Goal: Information Seeking & Learning: Learn about a topic

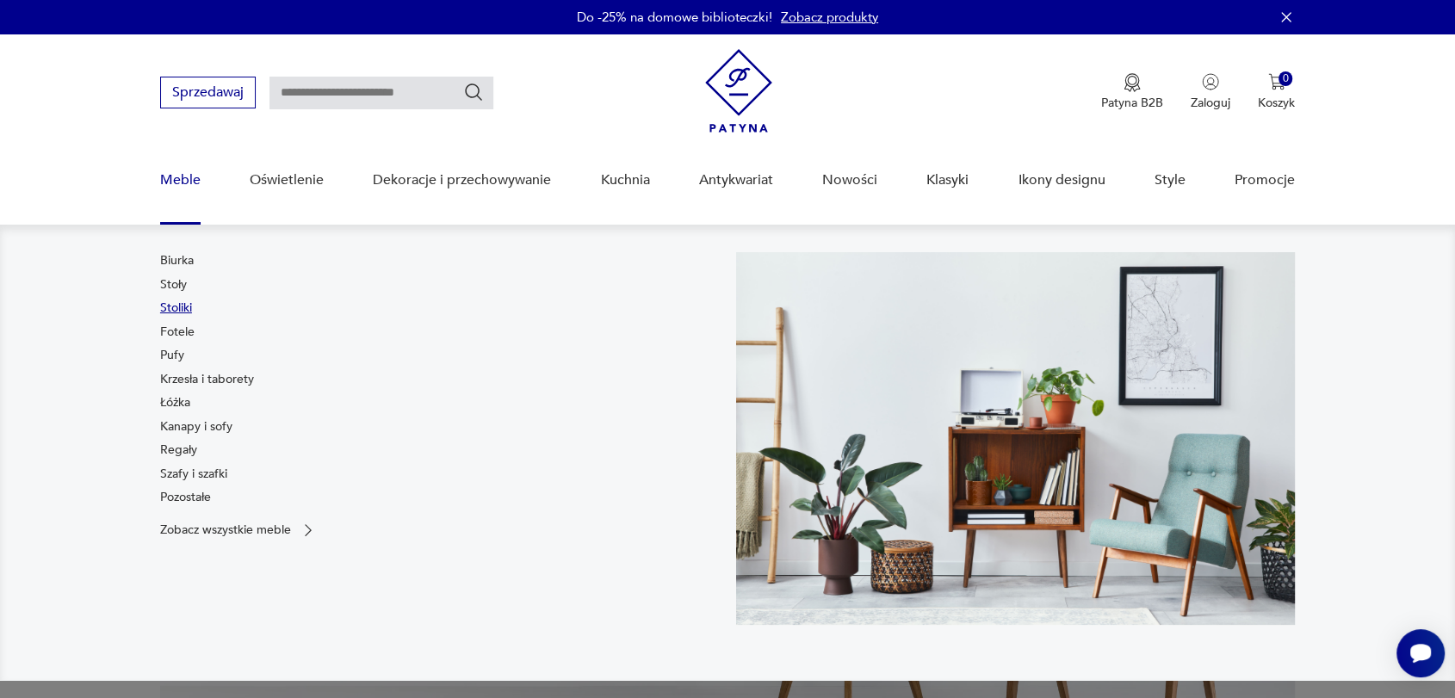
click at [178, 308] on link "Stoliki" at bounding box center [176, 308] width 32 height 17
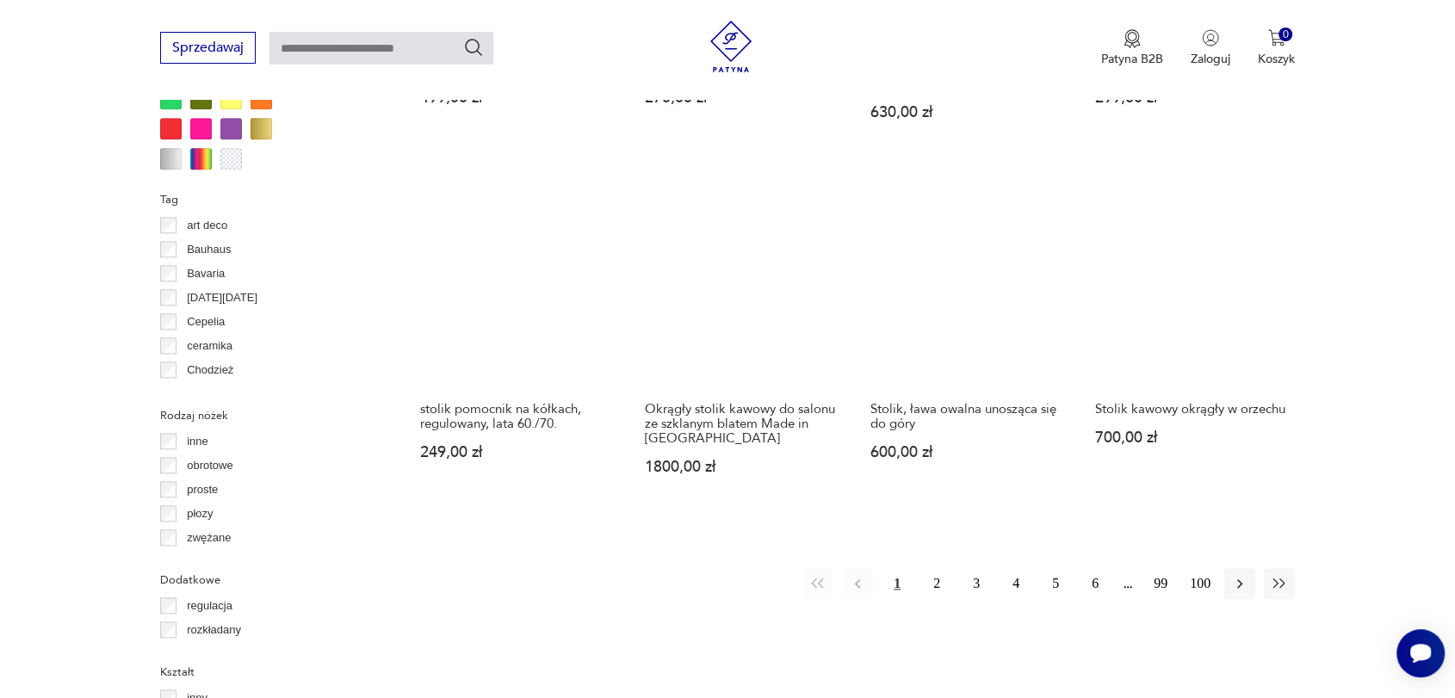
scroll to position [1877, 0]
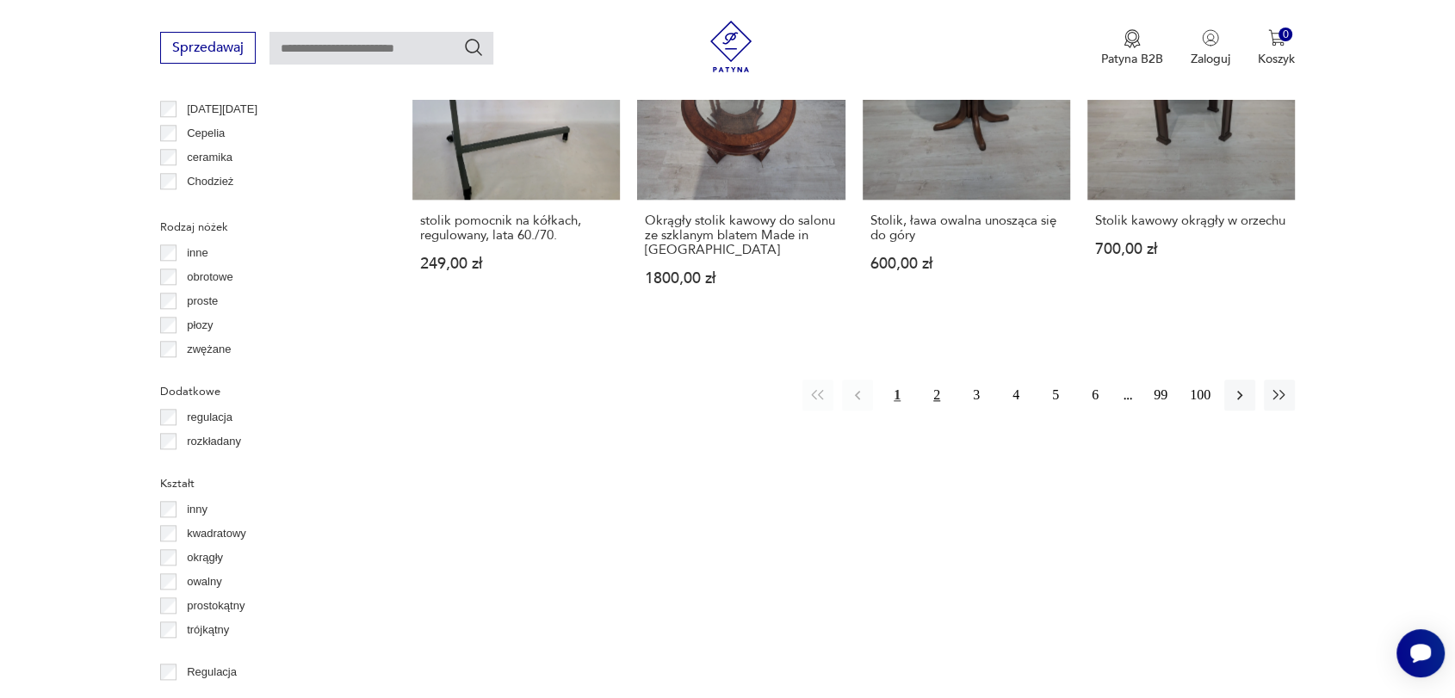
click at [934, 380] on button "2" at bounding box center [936, 395] width 31 height 31
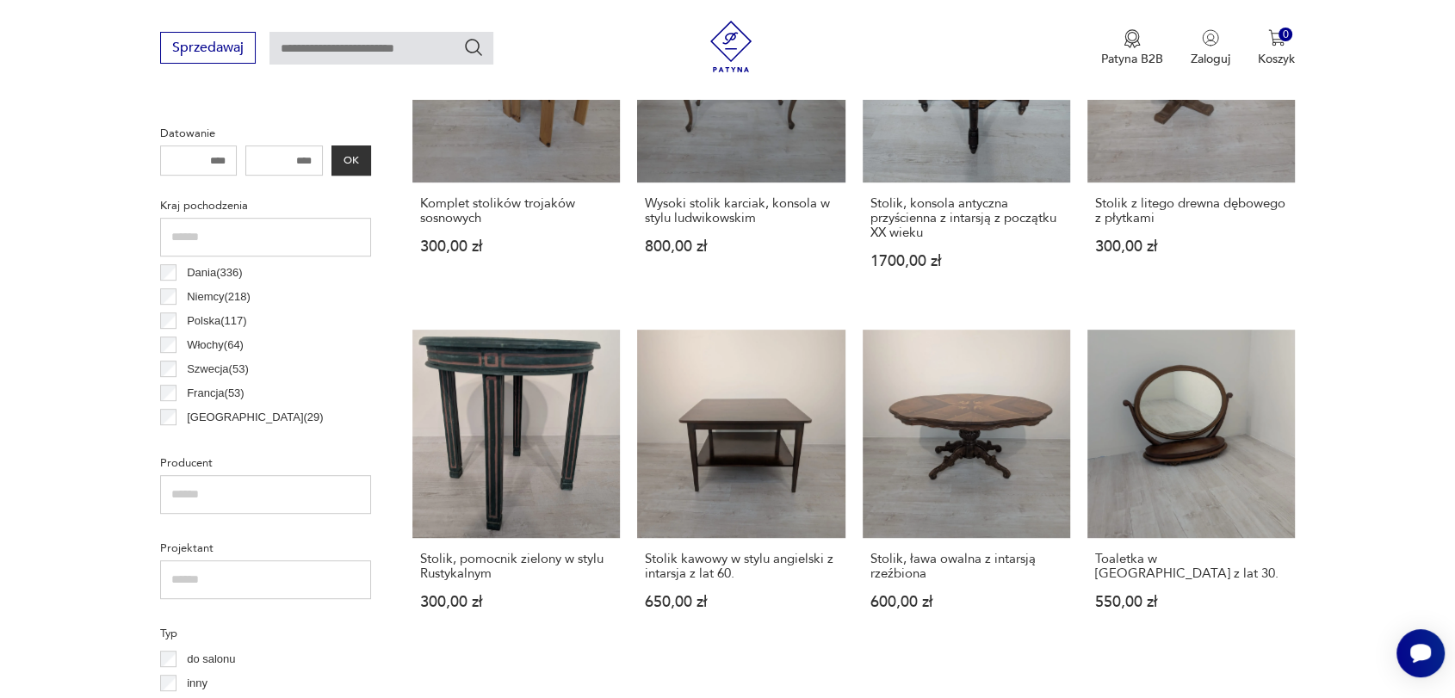
scroll to position [822, 0]
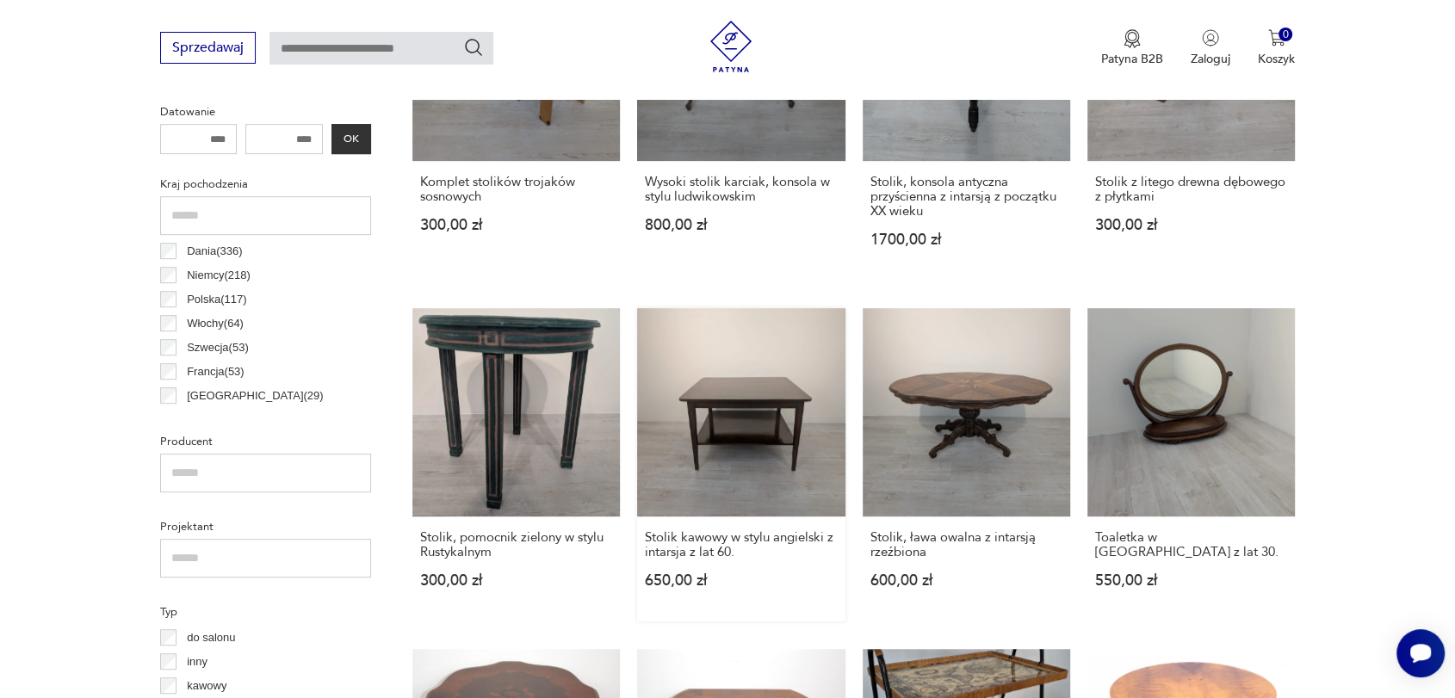
click at [681, 401] on link "Stolik kawowy w stylu angielski z intarsja z lat 60. 650,00 zł" at bounding box center [741, 464] width 208 height 313
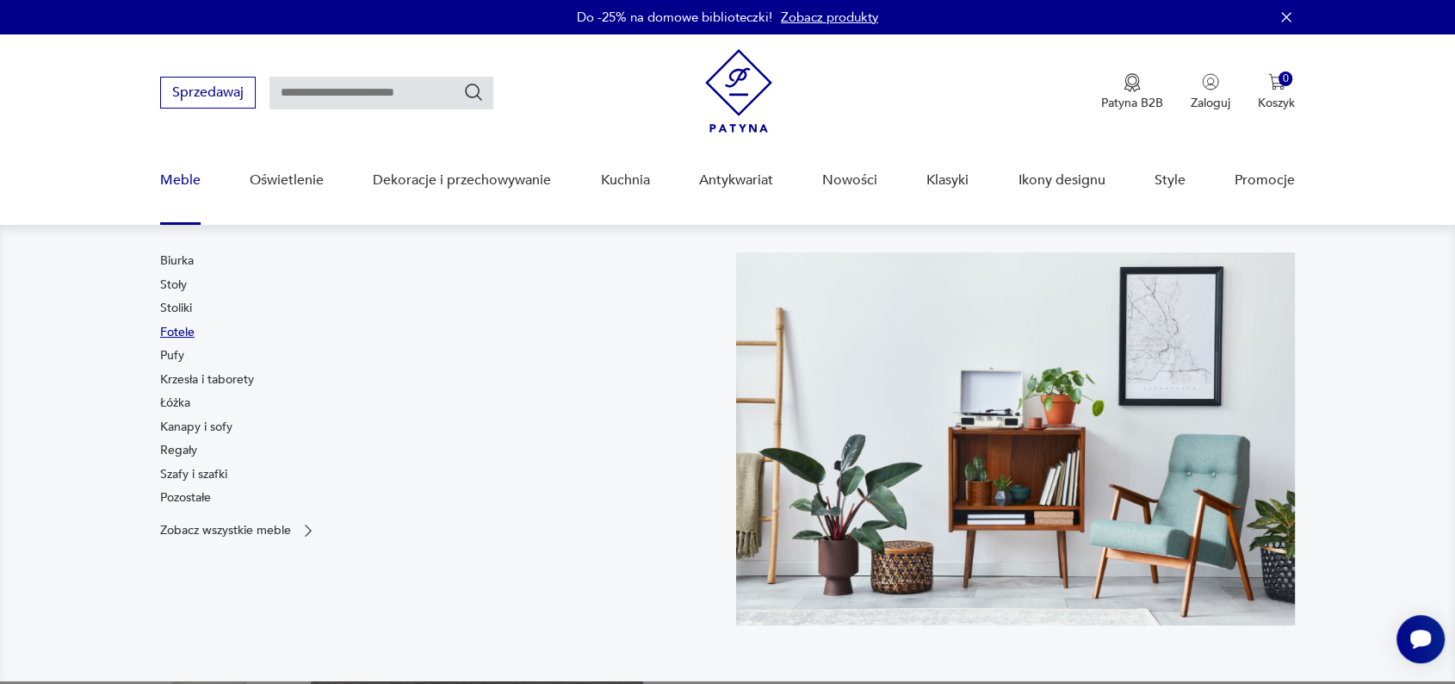
click at [175, 336] on link "Fotele" at bounding box center [177, 332] width 34 height 17
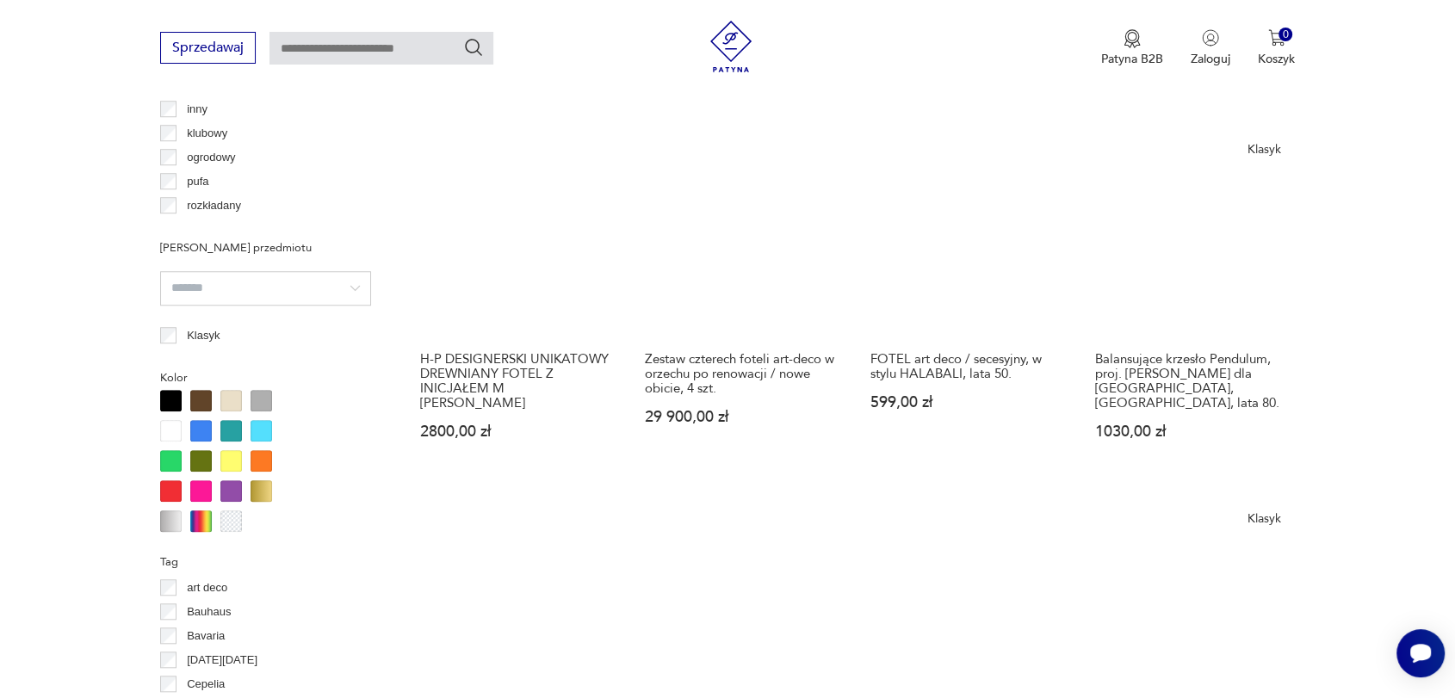
scroll to position [1417, 0]
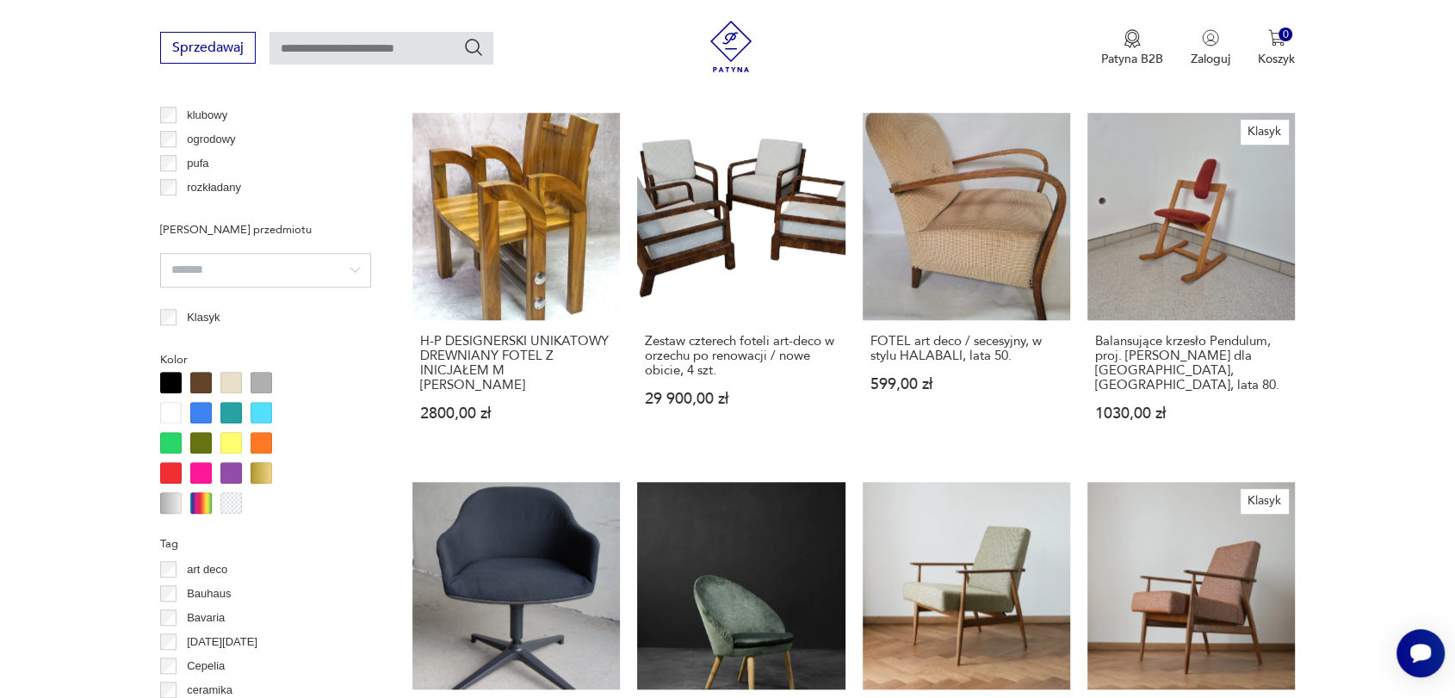
click at [202, 408] on div at bounding box center [201, 413] width 22 height 22
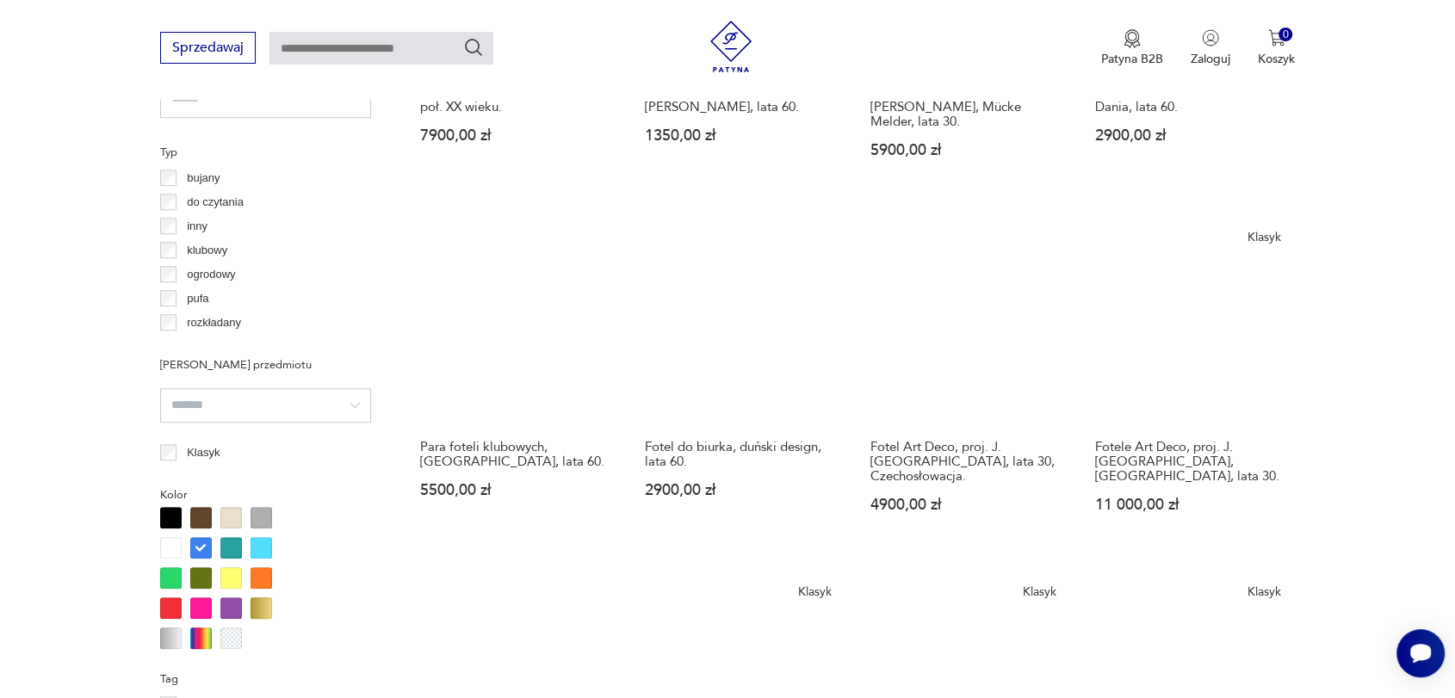
scroll to position [1295, 0]
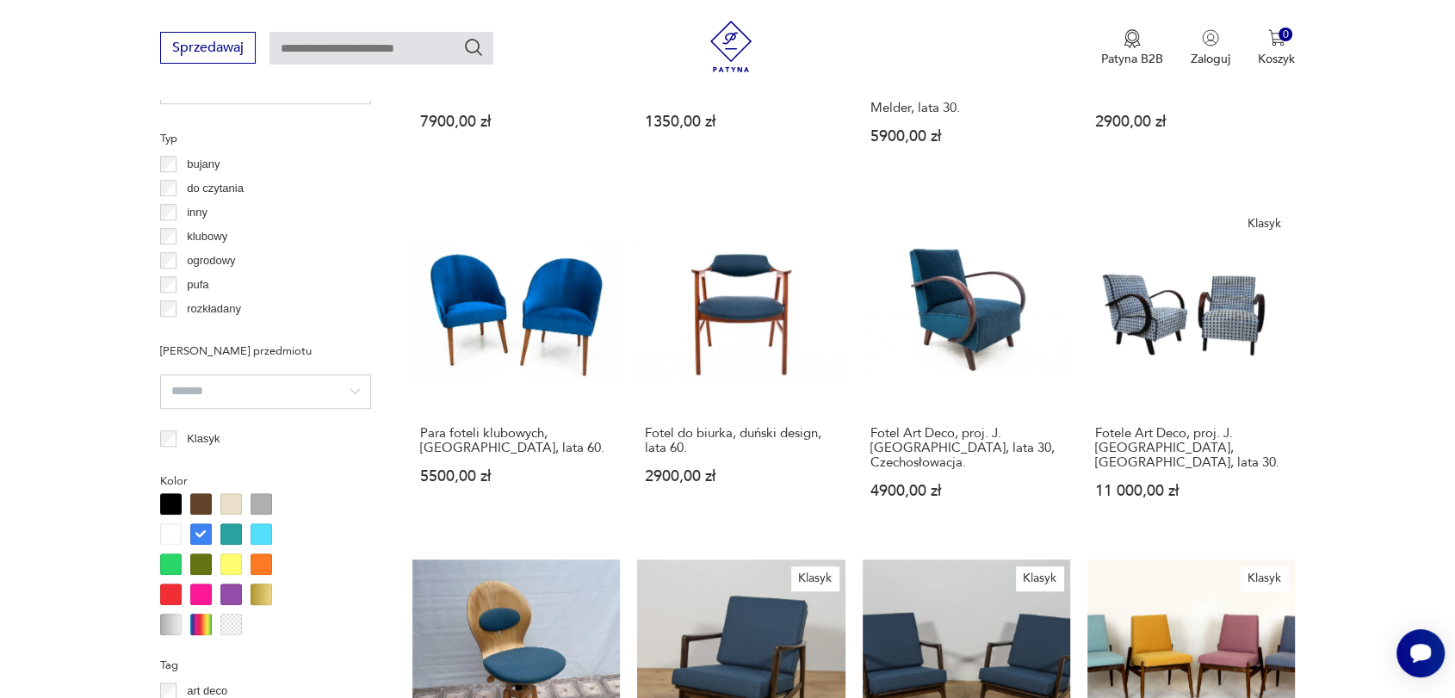
drag, startPoint x: 1452, startPoint y: 253, endPoint x: 1465, endPoint y: 307, distance: 54.9
click at [1454, 307] on html "Cenimy prywatność użytkowników Używamy plików cookie, aby poprawić jakość przeg…" at bounding box center [727, 629] width 1455 height 3848
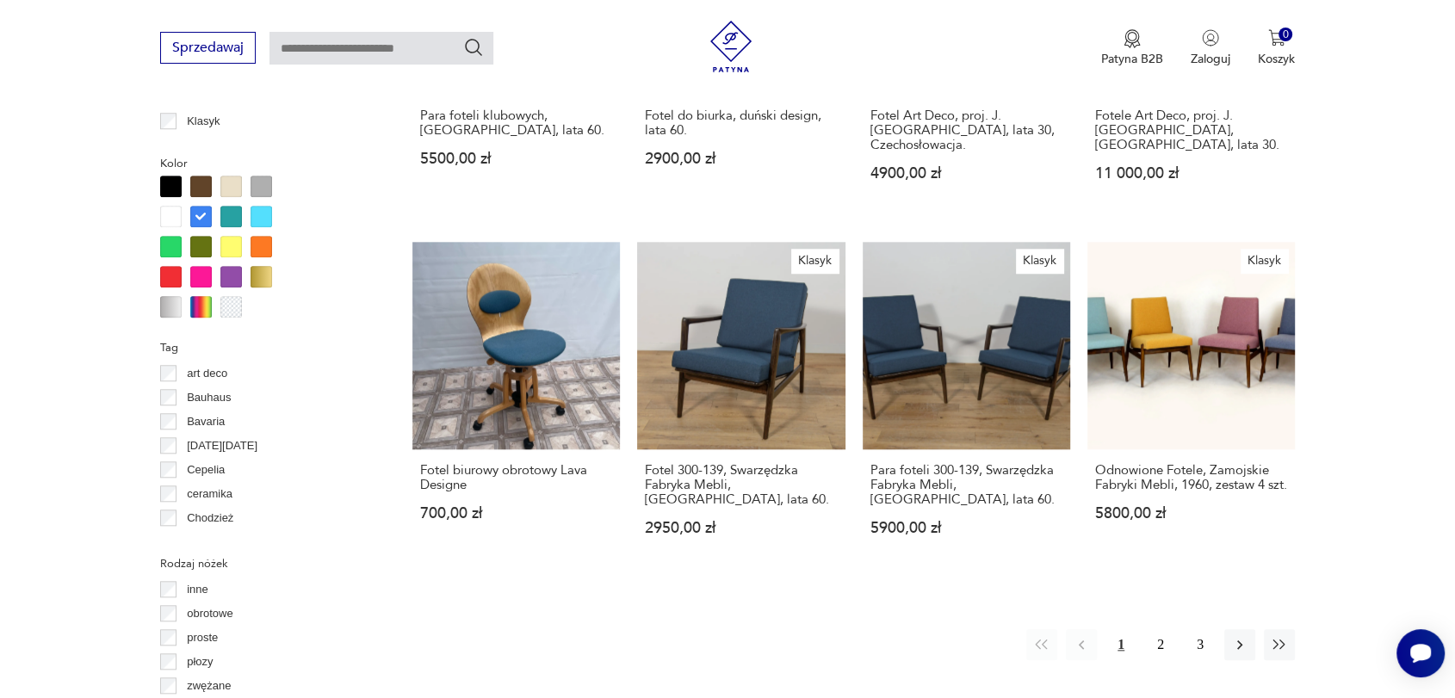
scroll to position [1609, 0]
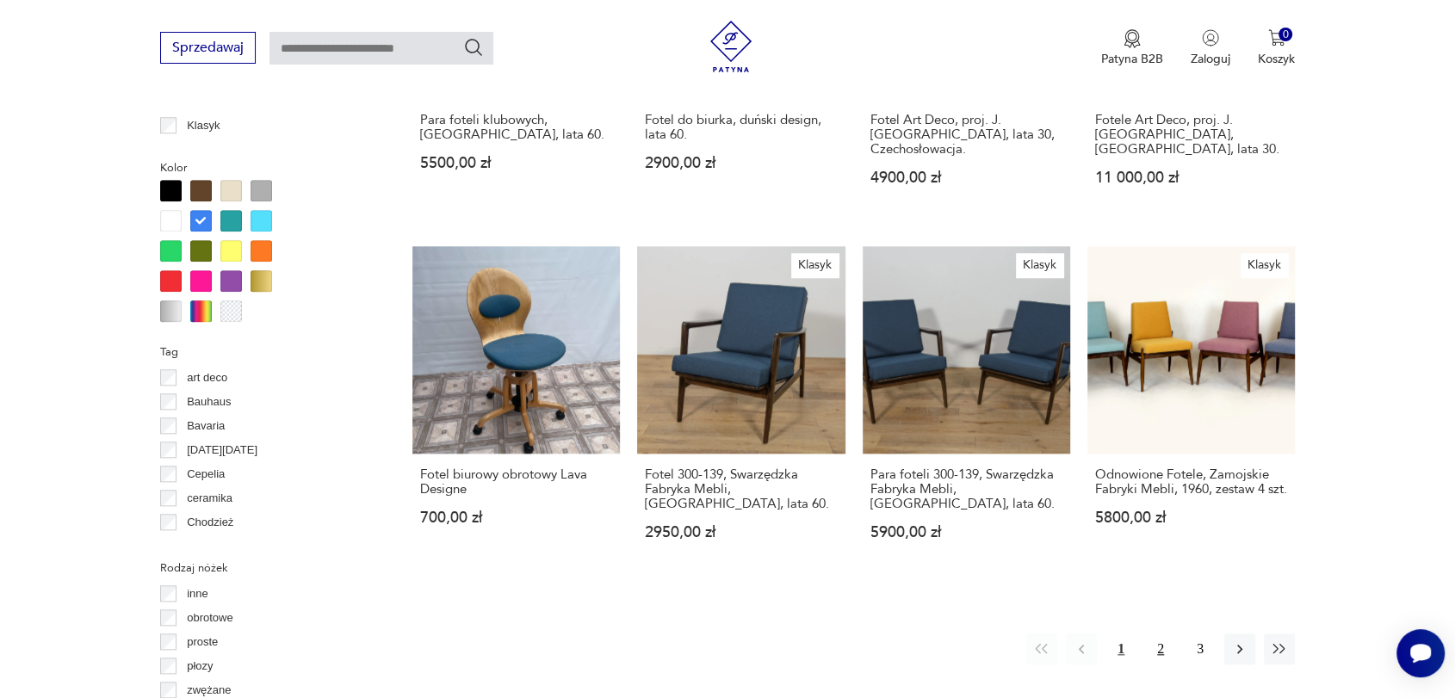
click at [1161, 634] on button "2" at bounding box center [1160, 649] width 31 height 31
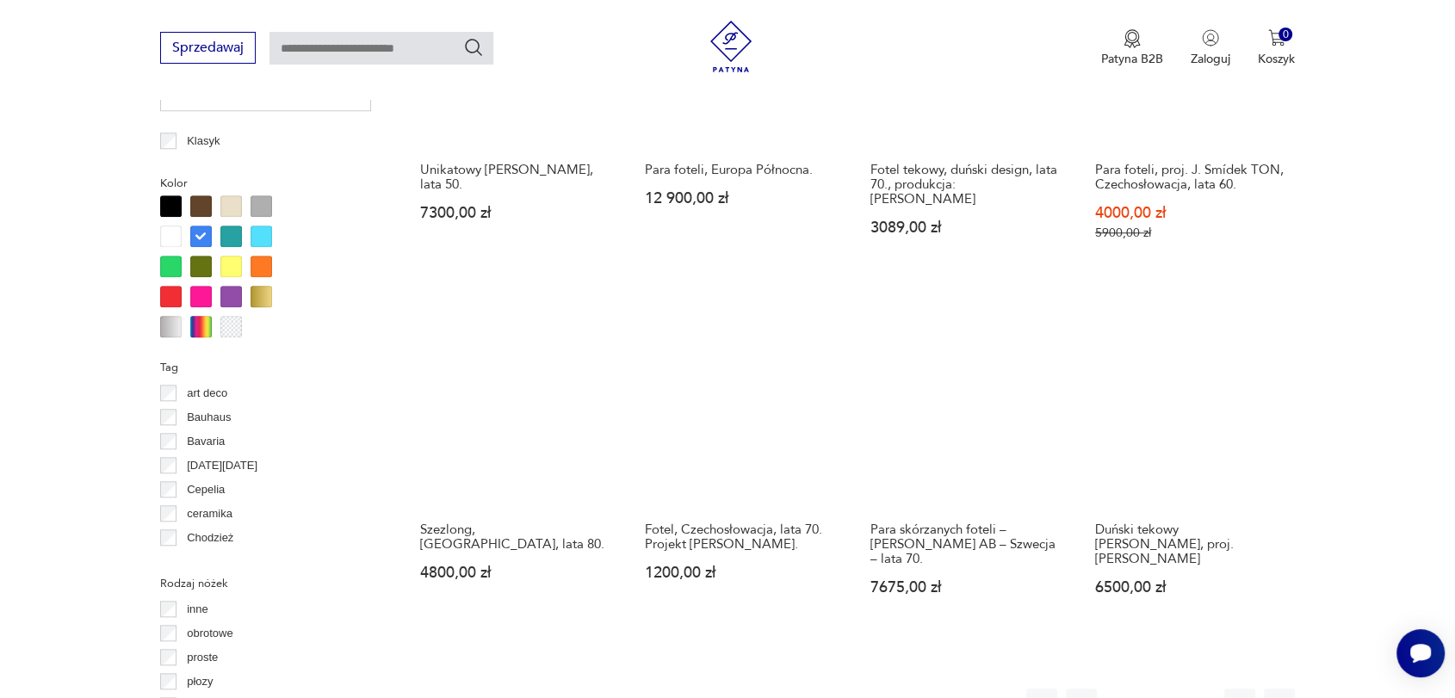
scroll to position [1743, 0]
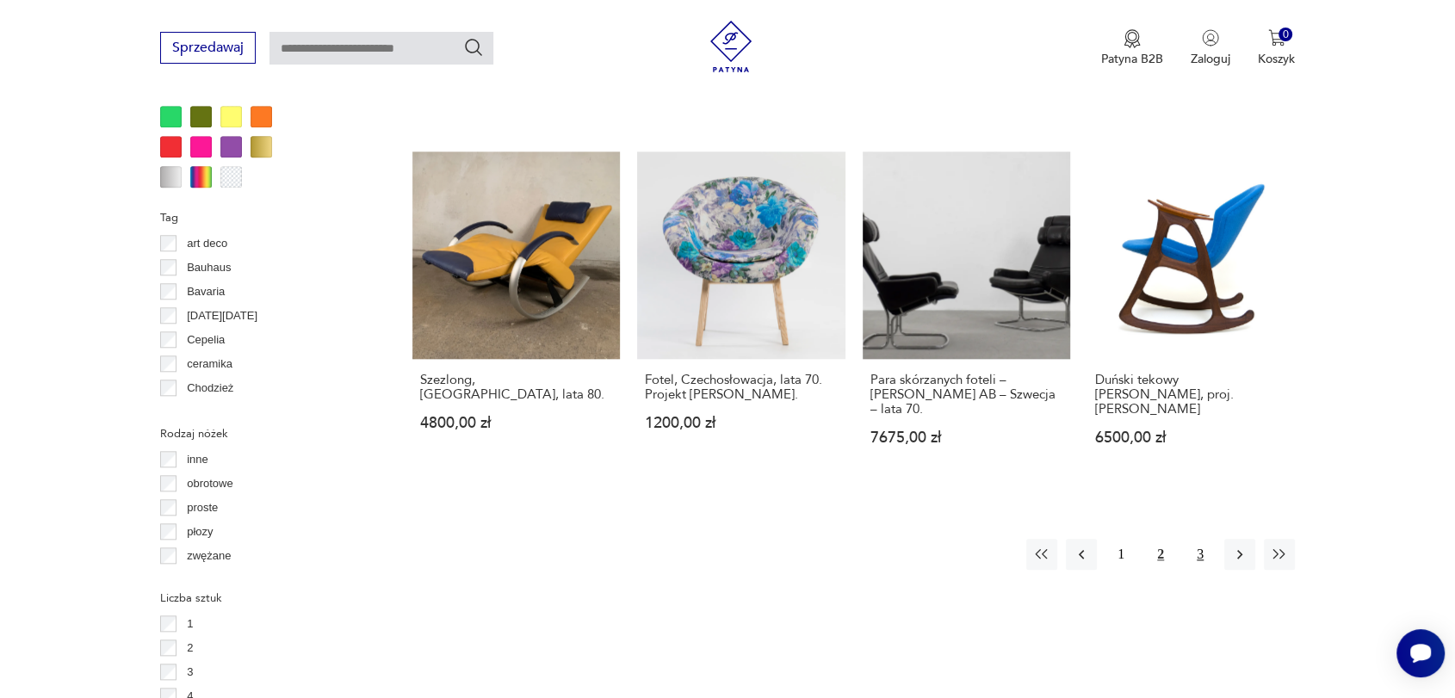
click at [1200, 539] on button "3" at bounding box center [1200, 554] width 31 height 31
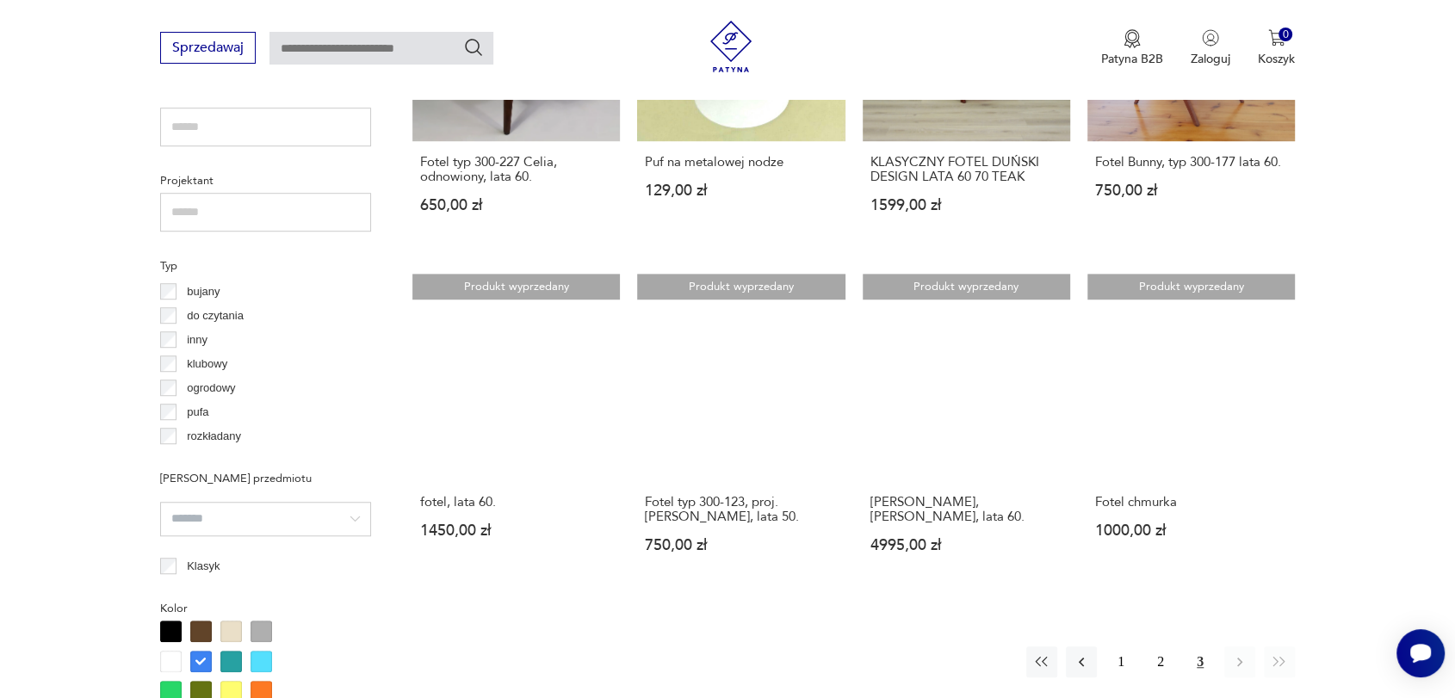
scroll to position [1184, 0]
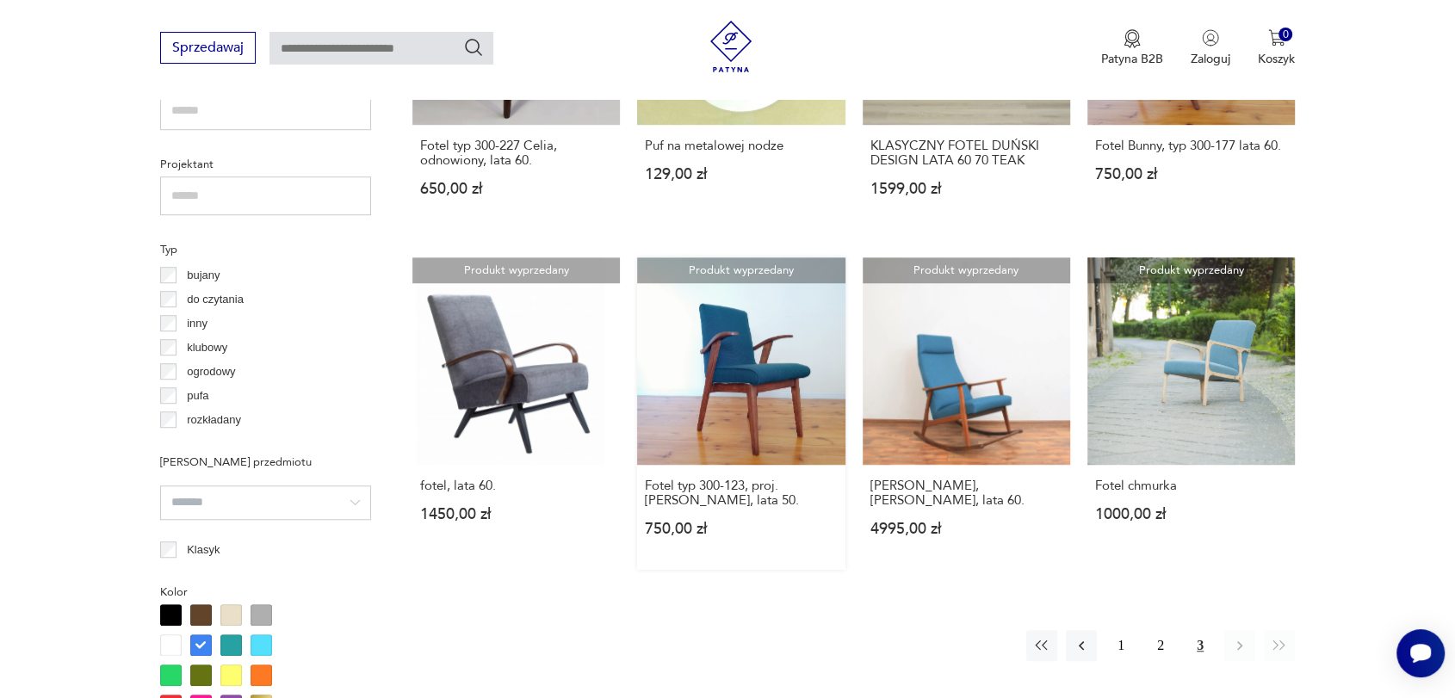
click at [771, 408] on link "Produkt wyprzedany Fotel typ 300-123, proj. [PERSON_NAME], lata 50. 750,00 zł" at bounding box center [741, 413] width 208 height 313
